Goal: Task Accomplishment & Management: Use online tool/utility

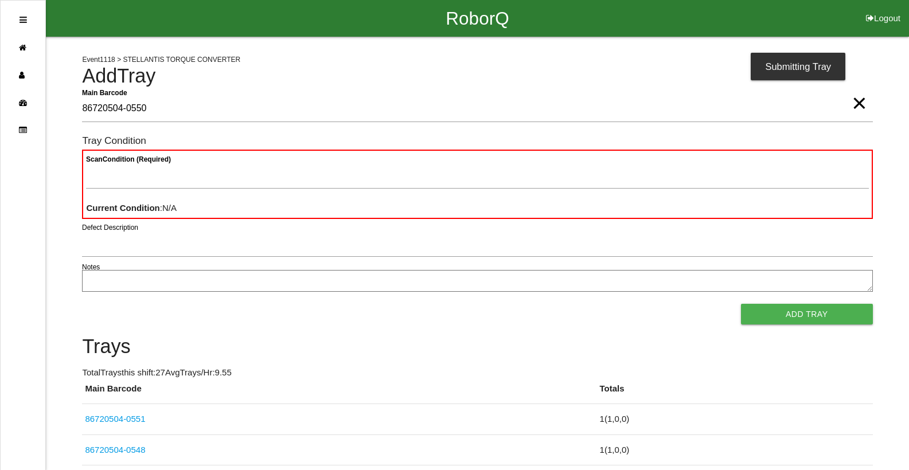
type Barcode "86720504-0550"
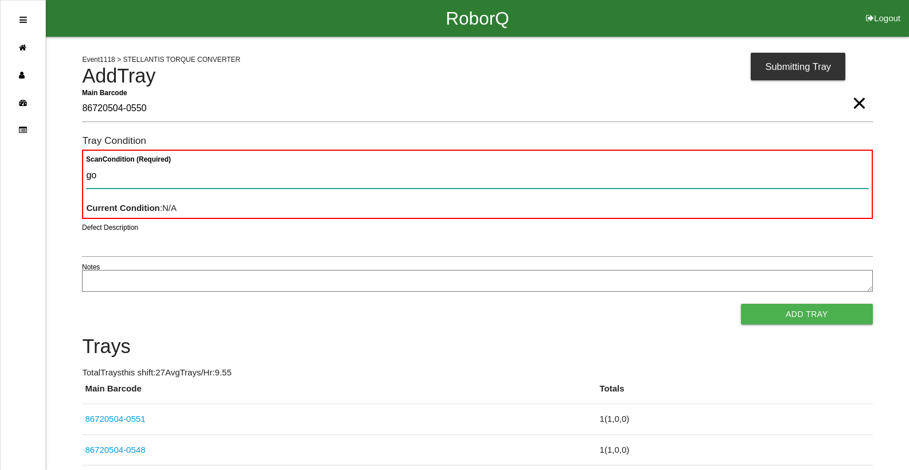
type Condition "goo"
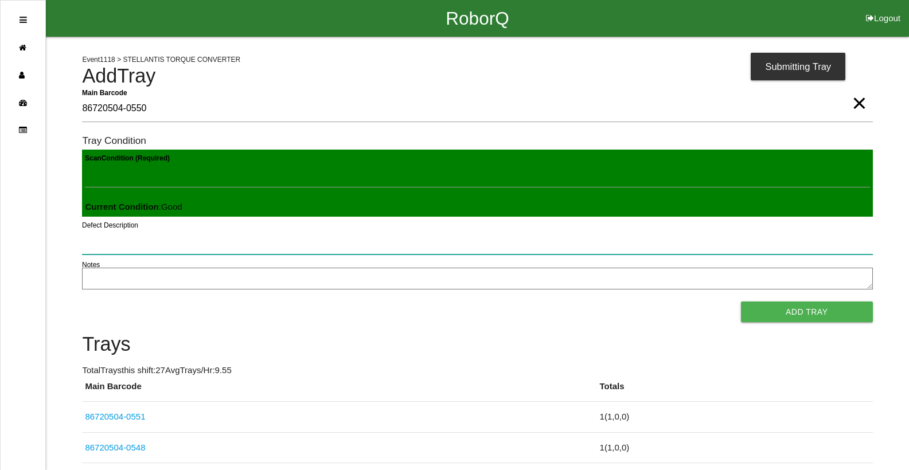
click at [741, 302] on button "Add Tray" at bounding box center [807, 312] width 132 height 21
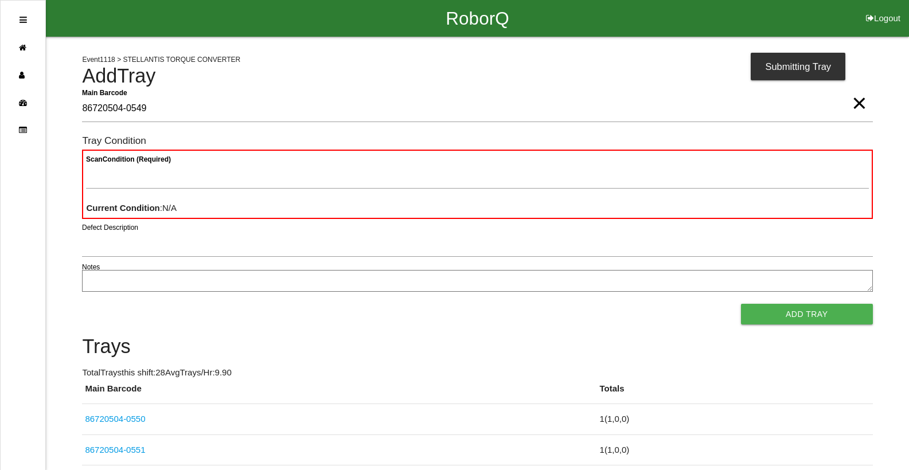
type Barcode "86720504-0549"
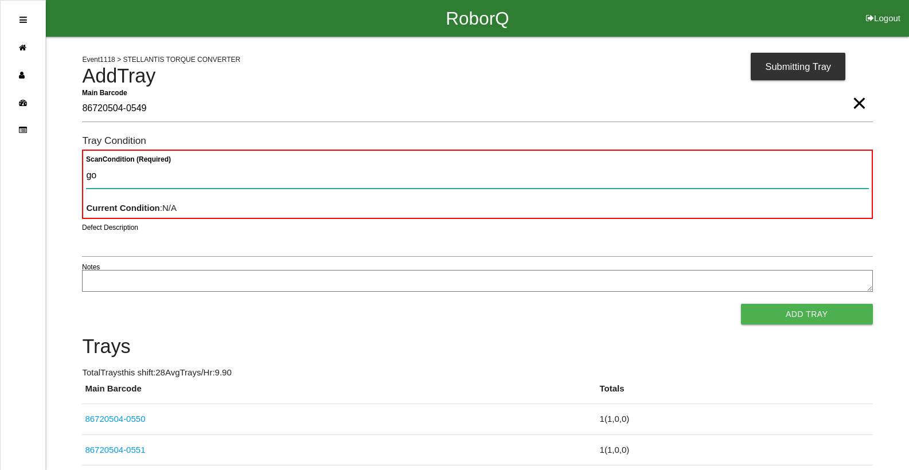
type Condition "goo"
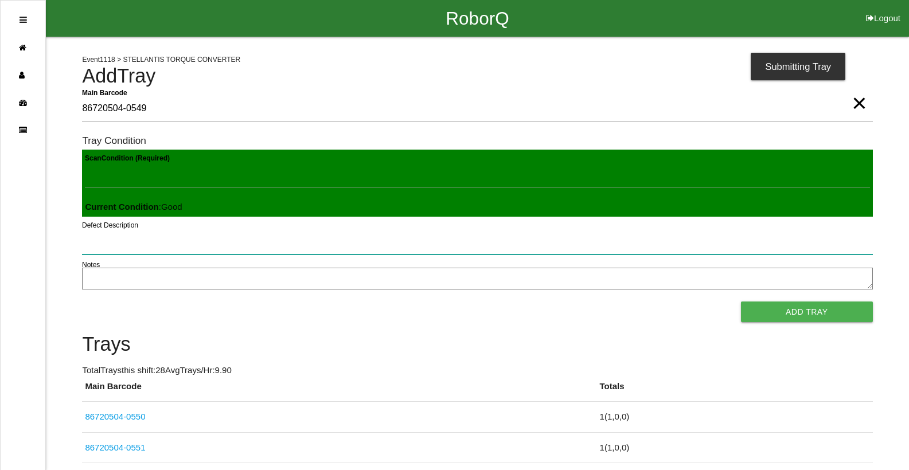
click at [741, 302] on button "Add Tray" at bounding box center [807, 312] width 132 height 21
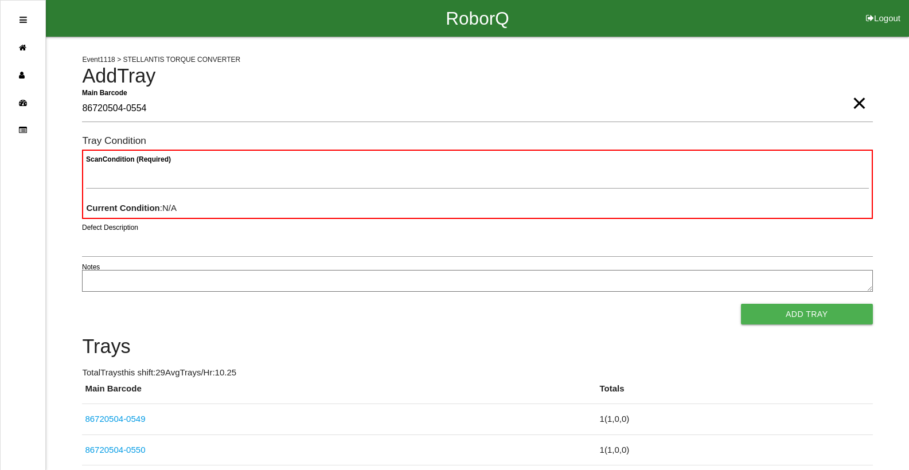
type Barcode "86720504-0554"
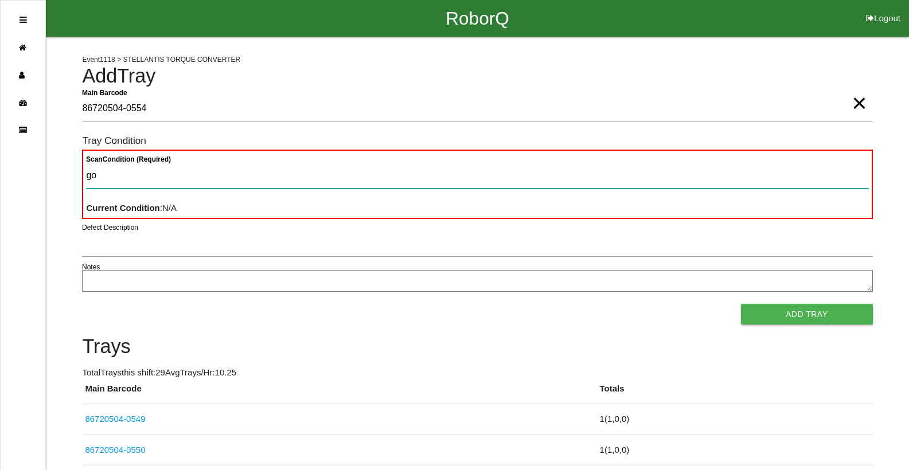
type Condition "goo"
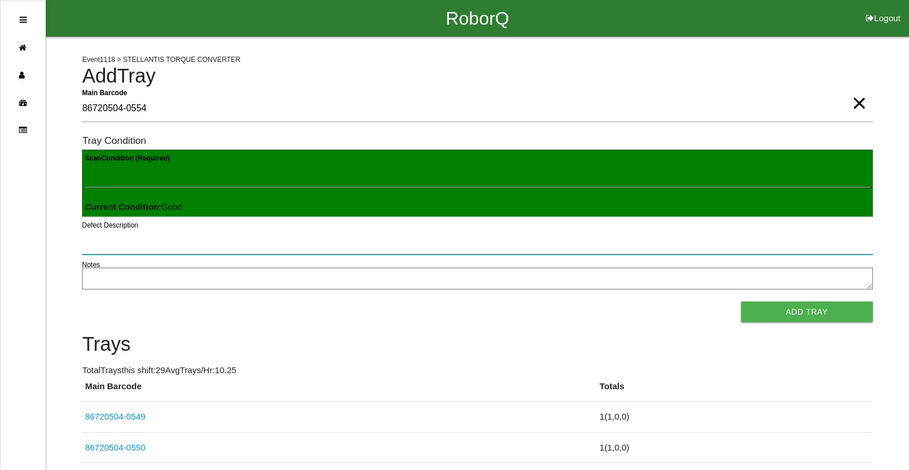
click at [741, 302] on button "Add Tray" at bounding box center [807, 312] width 132 height 21
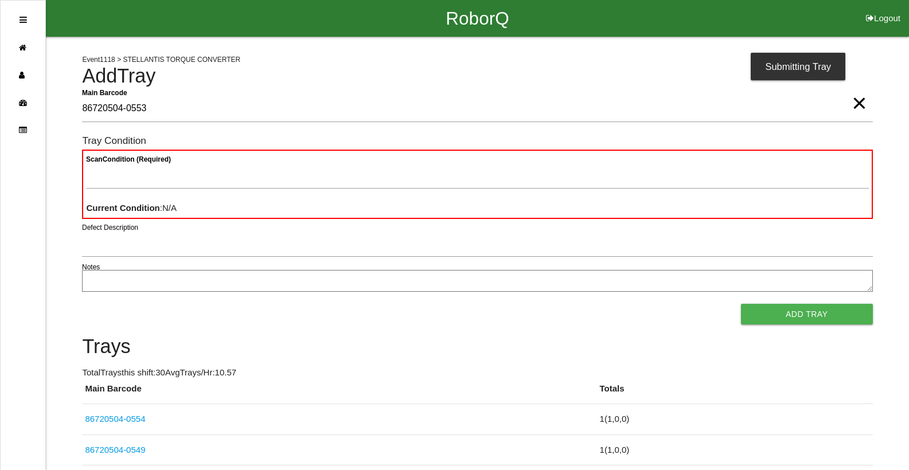
type Barcode "86720504-0553"
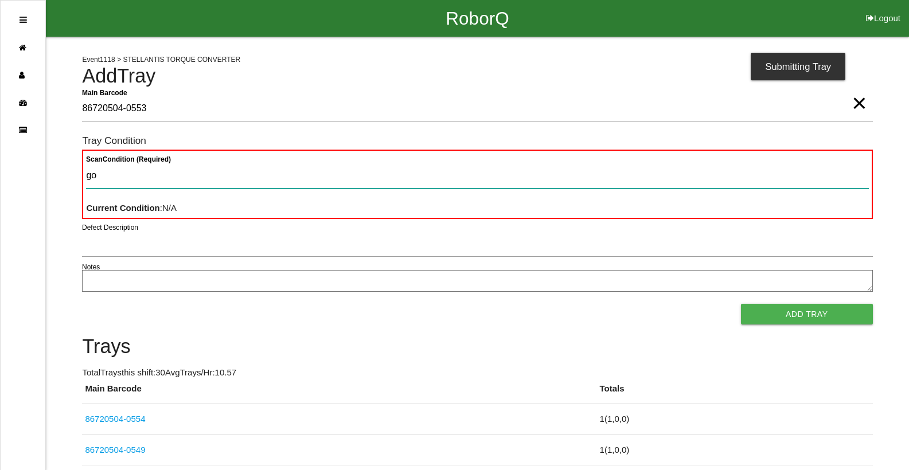
type Condition "goo"
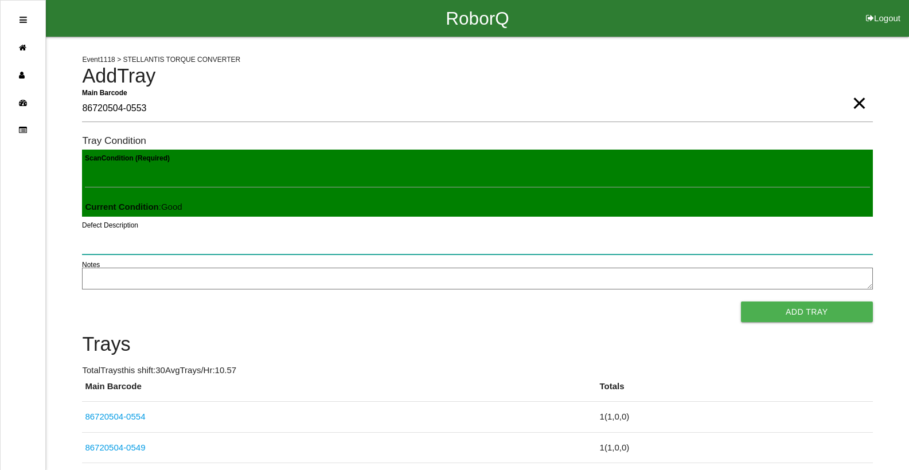
click at [741, 302] on button "Add Tray" at bounding box center [807, 312] width 132 height 21
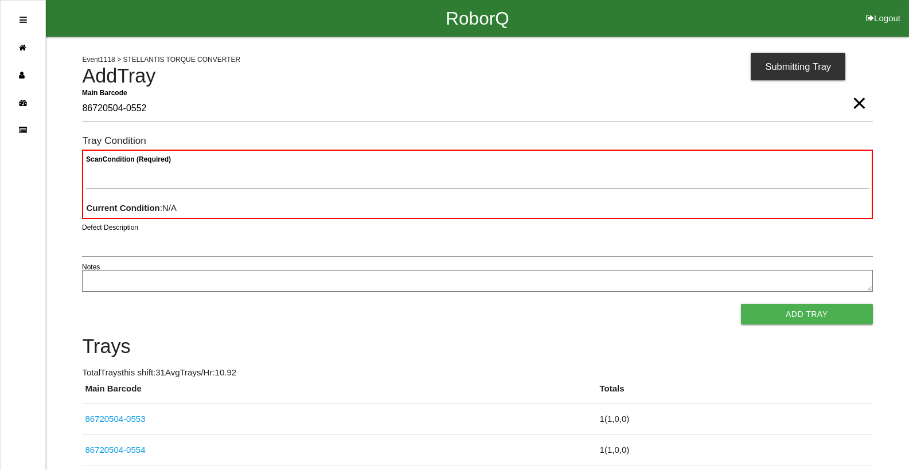
type Barcode "86720504-0552"
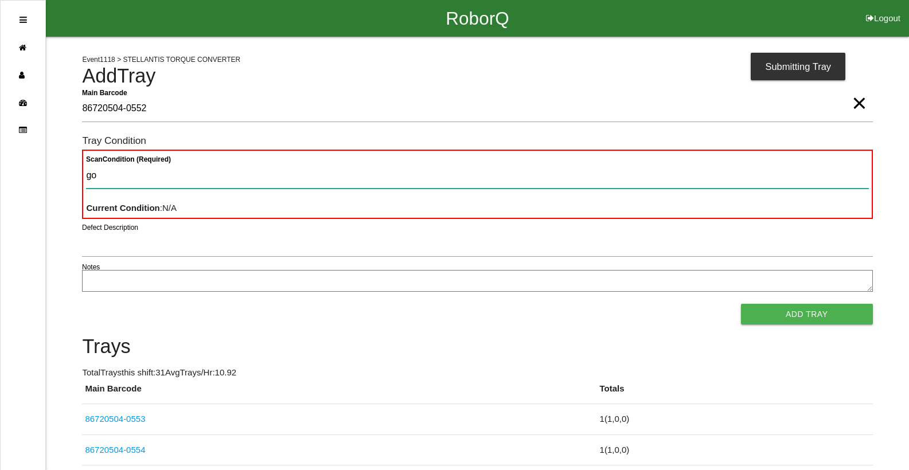
type Condition "goo"
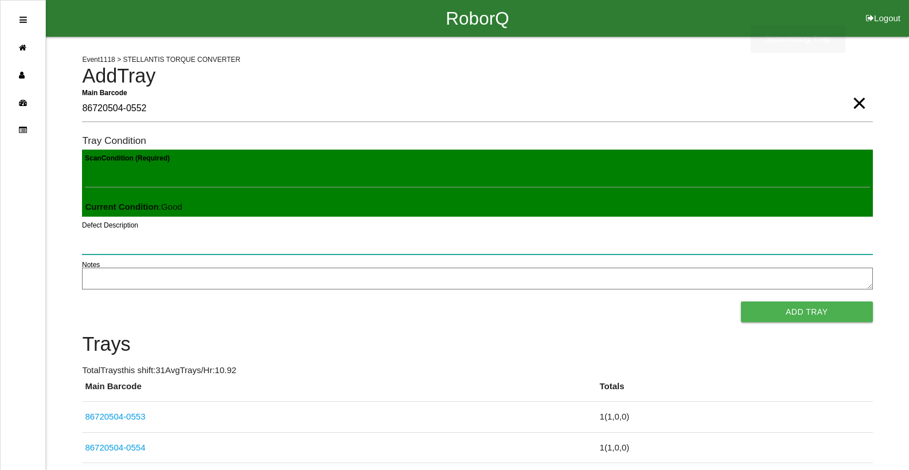
click at [741, 302] on button "Add Tray" at bounding box center [807, 312] width 132 height 21
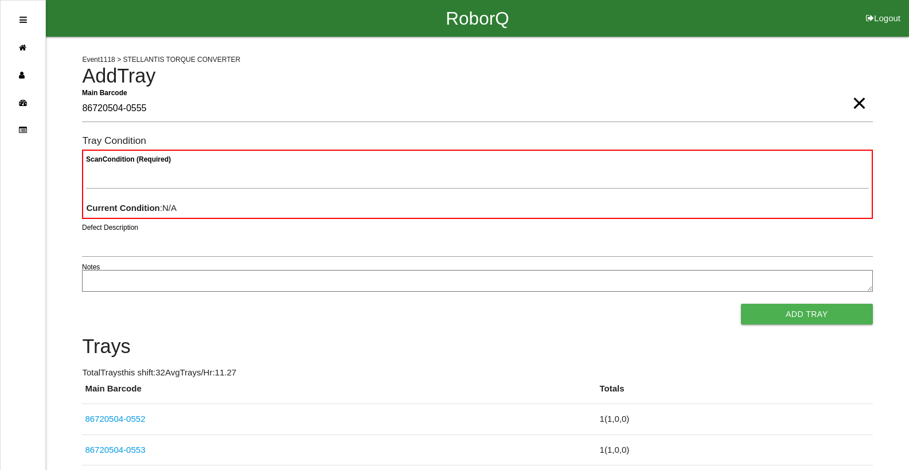
type Barcode "86720504-0555"
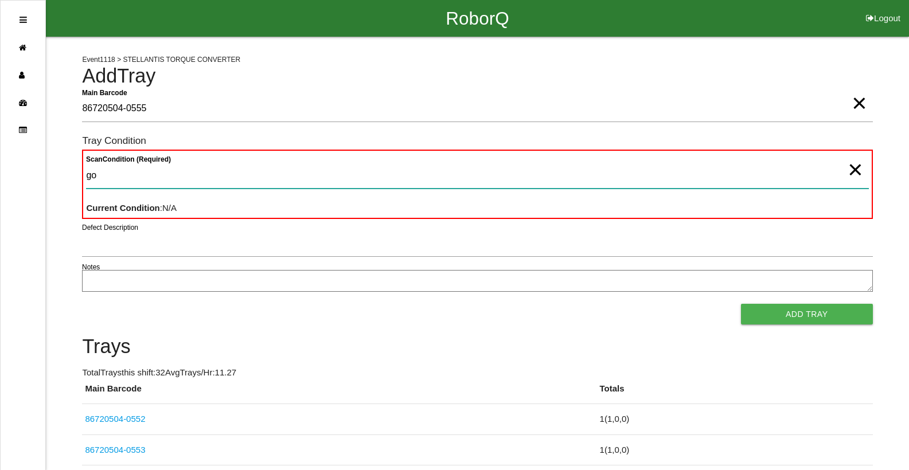
type Condition "goo"
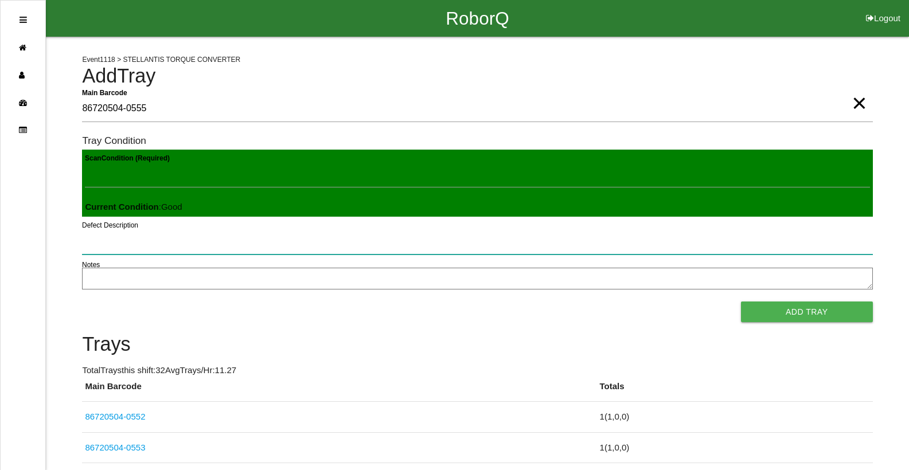
click at [741, 302] on button "Add Tray" at bounding box center [807, 312] width 132 height 21
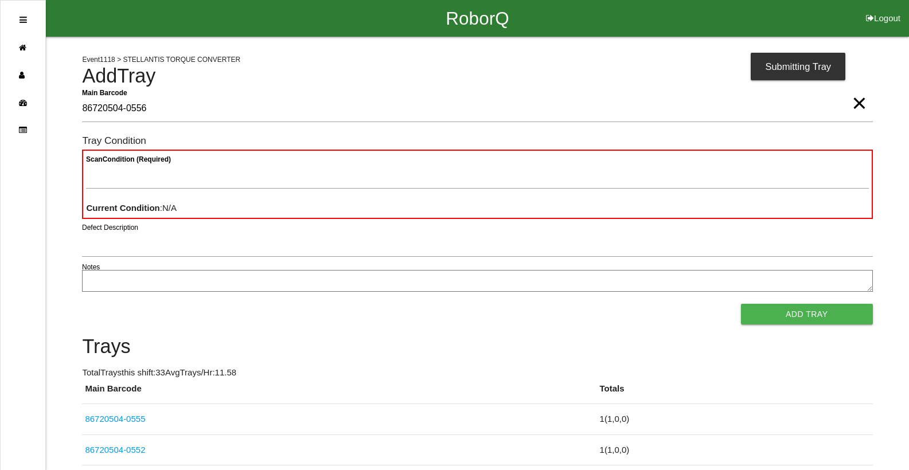
type Barcode "86720504-0556"
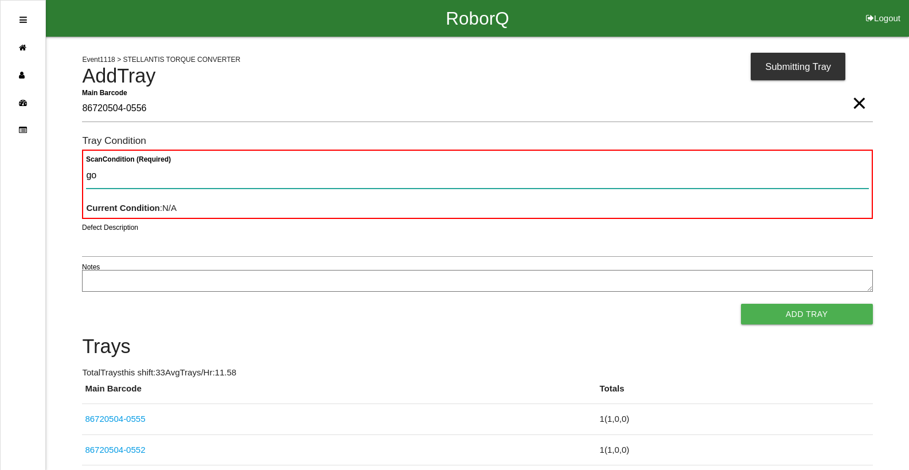
type Condition "goo"
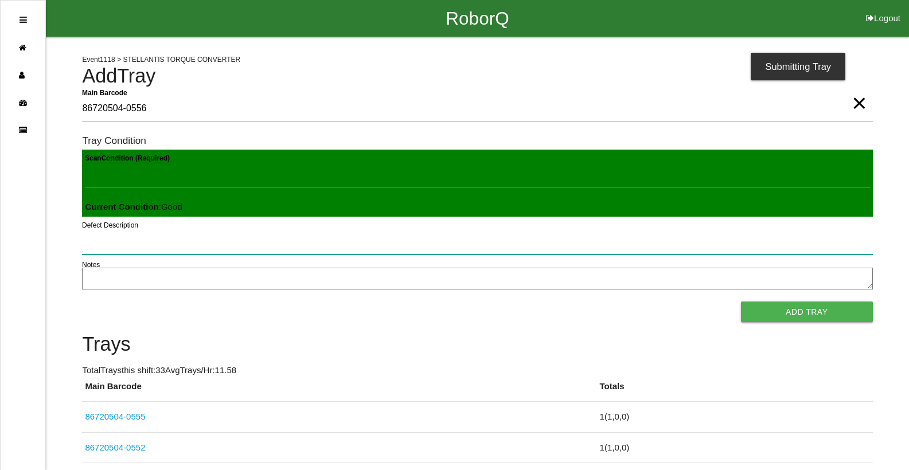
click at [741, 302] on button "Add Tray" at bounding box center [807, 312] width 132 height 21
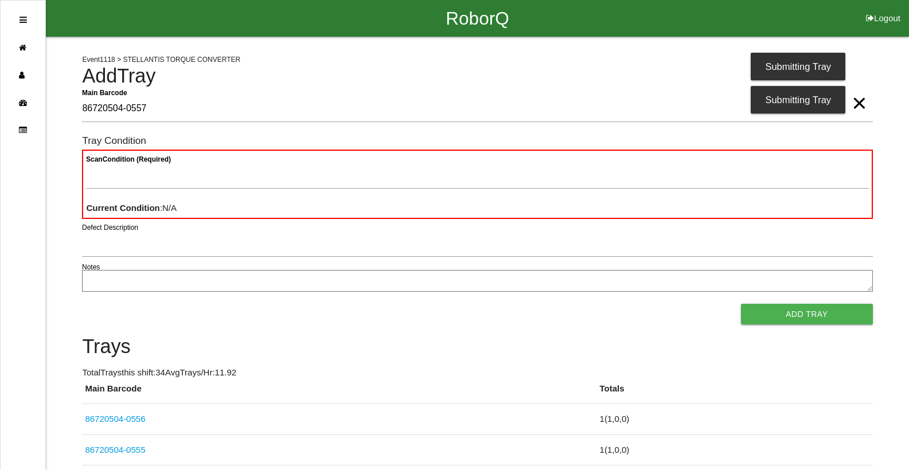
type Barcode "86720504-0557"
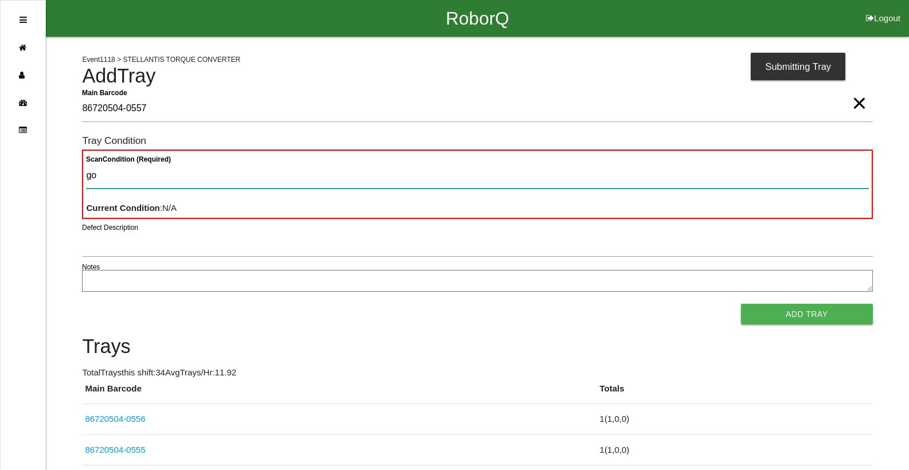
type Condition "goo"
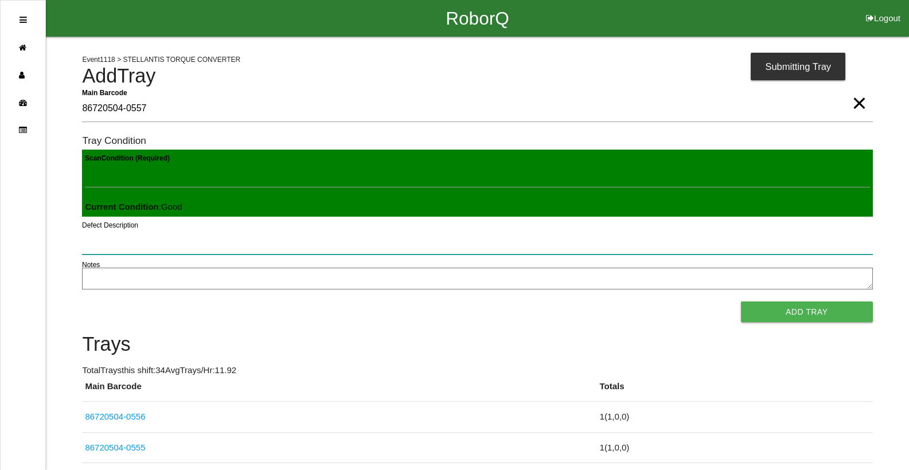
click at [741, 302] on button "Add Tray" at bounding box center [807, 312] width 132 height 21
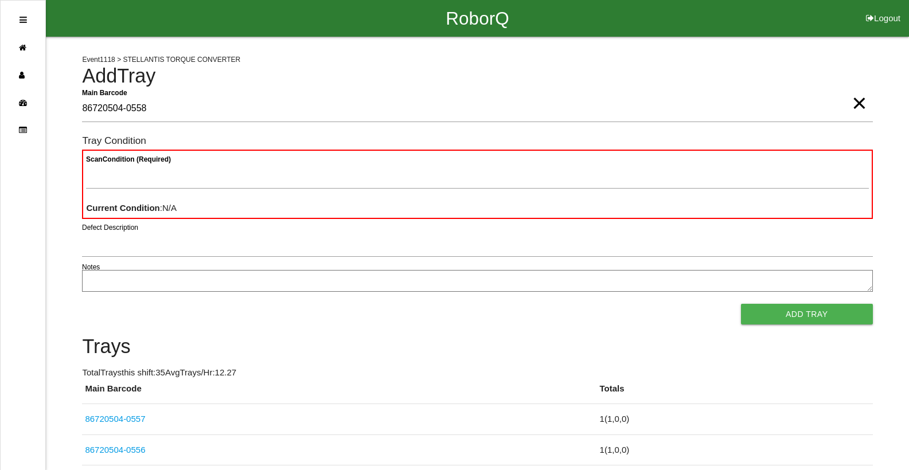
type Barcode "86720504-0558"
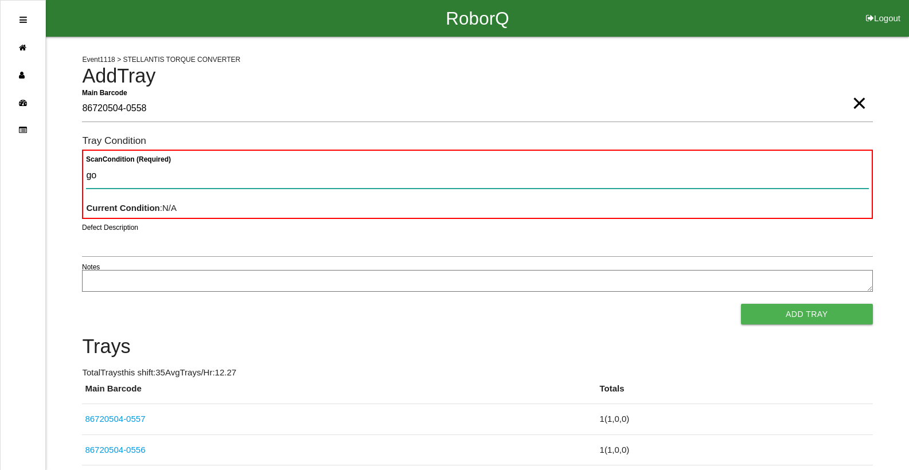
type Condition "goo"
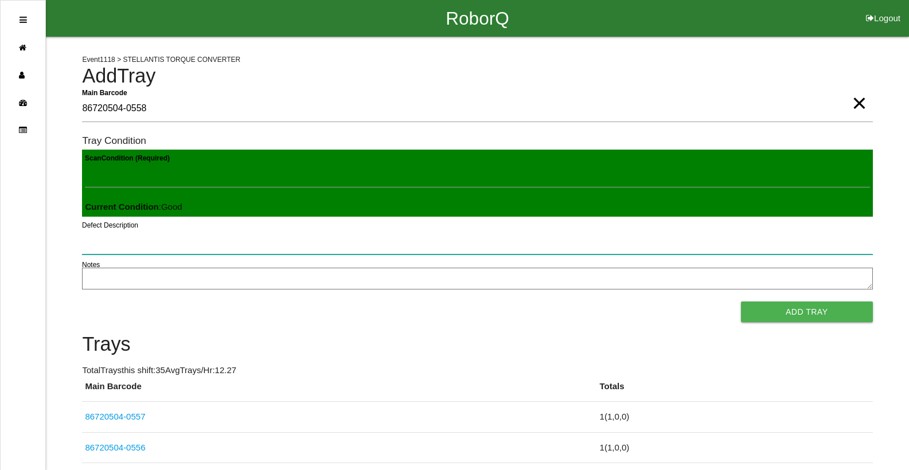
click at [741, 302] on button "Add Tray" at bounding box center [807, 312] width 132 height 21
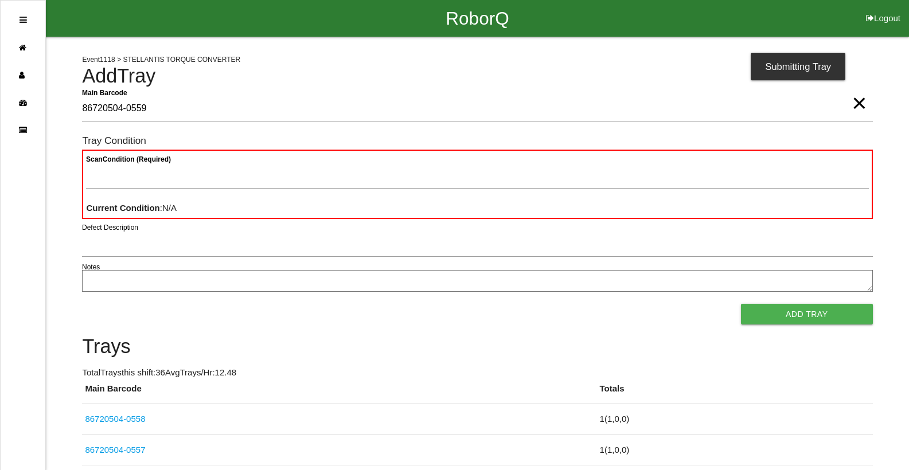
type Barcode "86720504-0559"
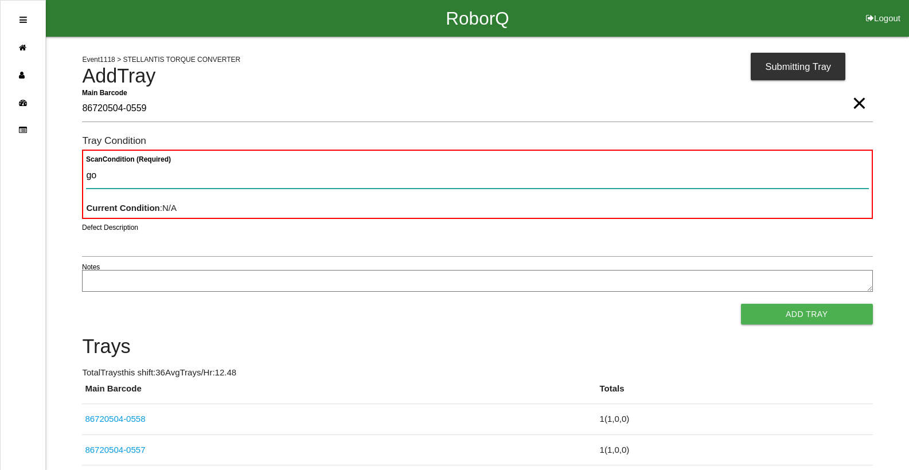
type Condition "goo"
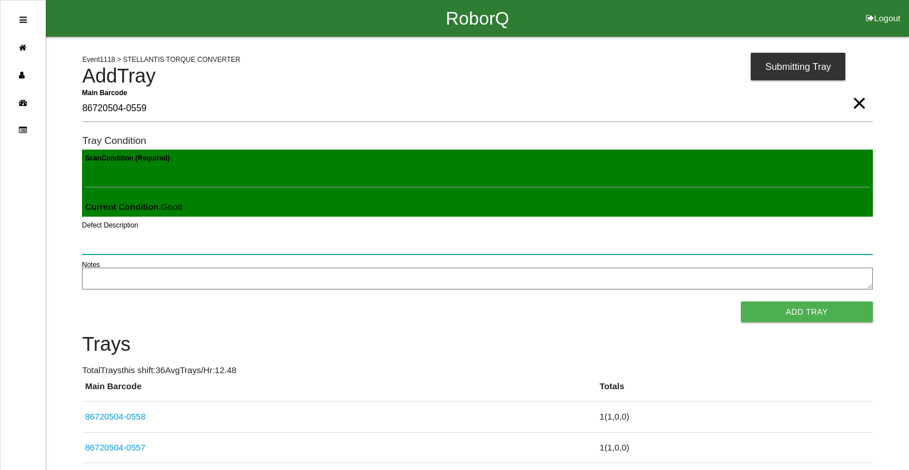
click at [741, 302] on button "Add Tray" at bounding box center [807, 312] width 132 height 21
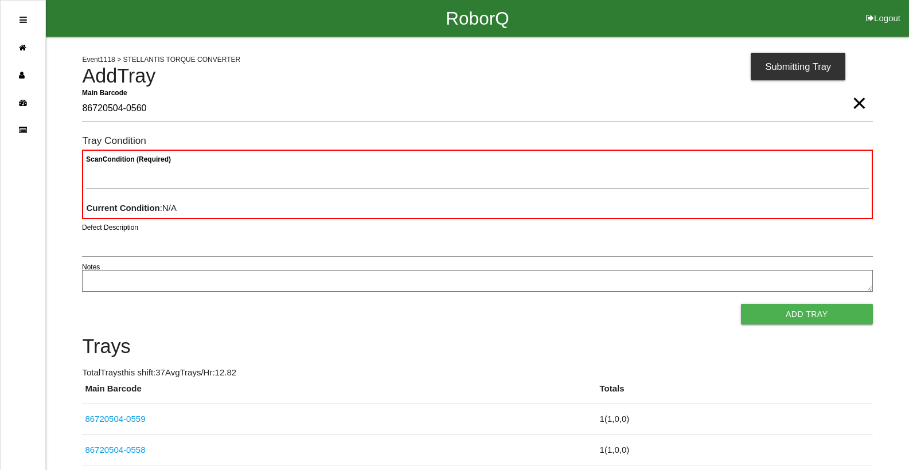
type Barcode "86720504-0560"
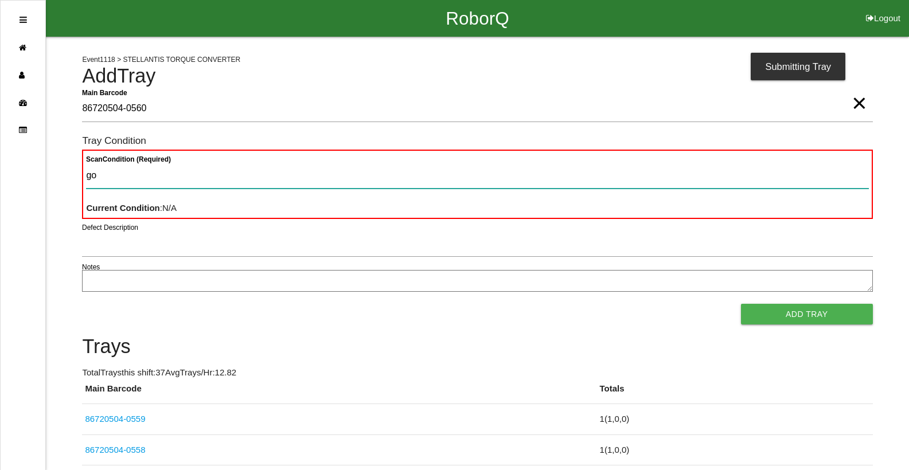
type Condition "goo"
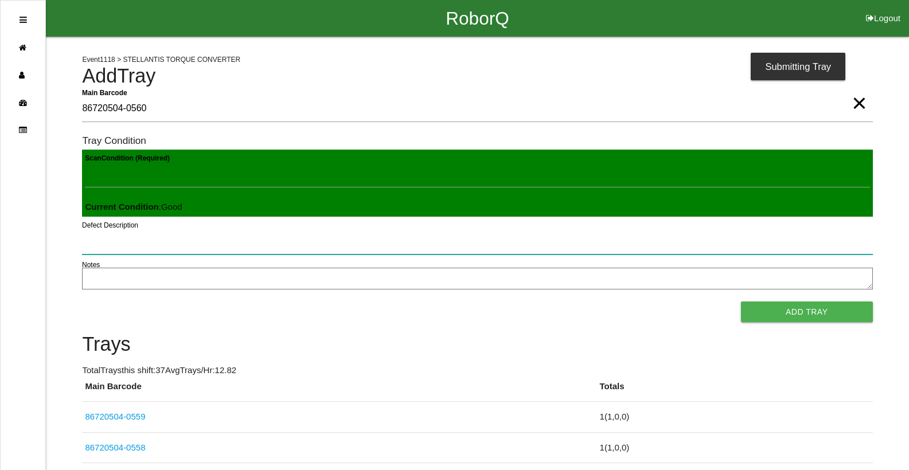
click at [741, 302] on button "Add Tray" at bounding box center [807, 312] width 132 height 21
